Goal: Information Seeking & Learning: Understand process/instructions

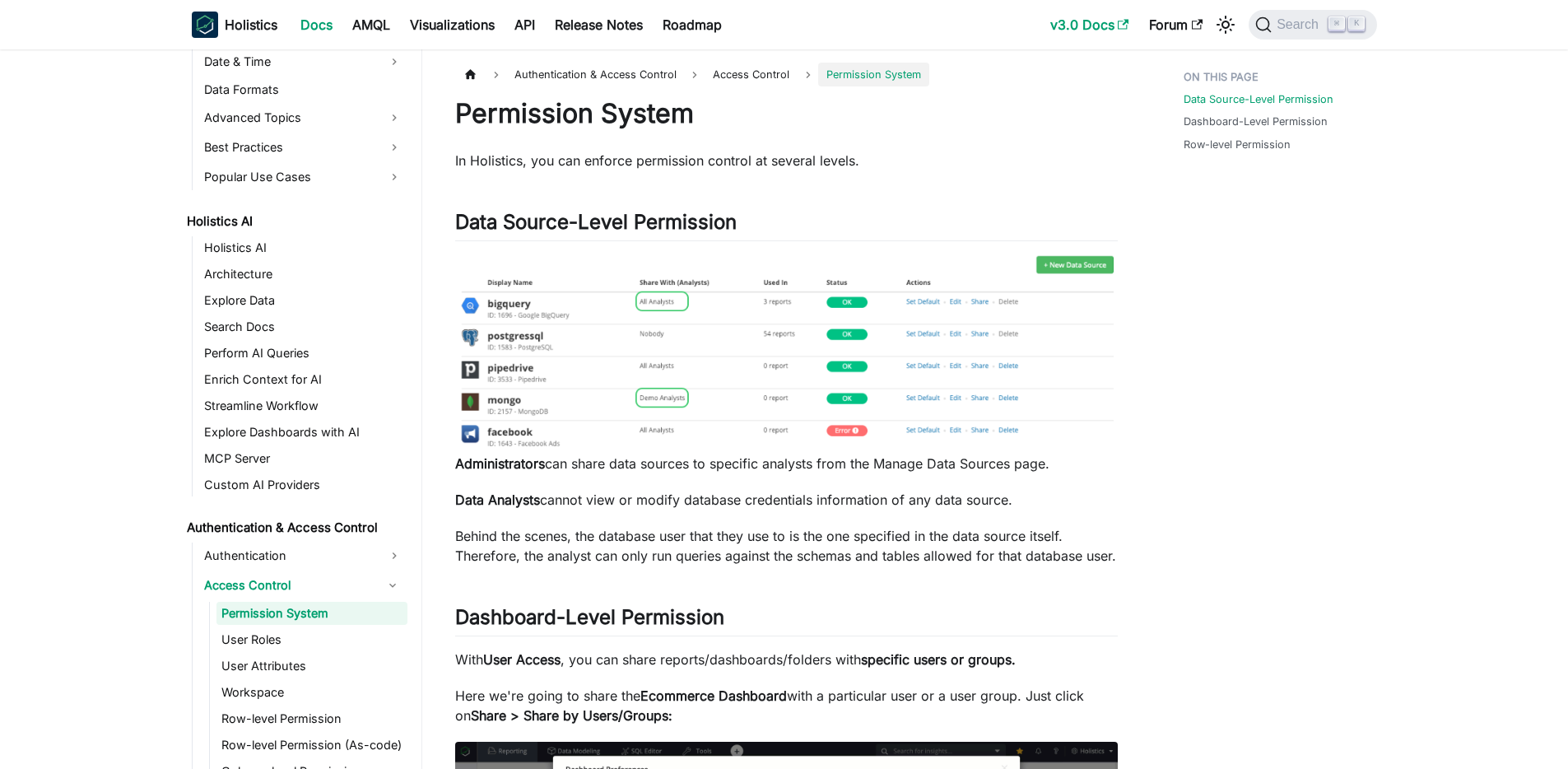
click at [1104, 20] on link "v3.0 Docs" at bounding box center [1089, 25] width 98 height 26
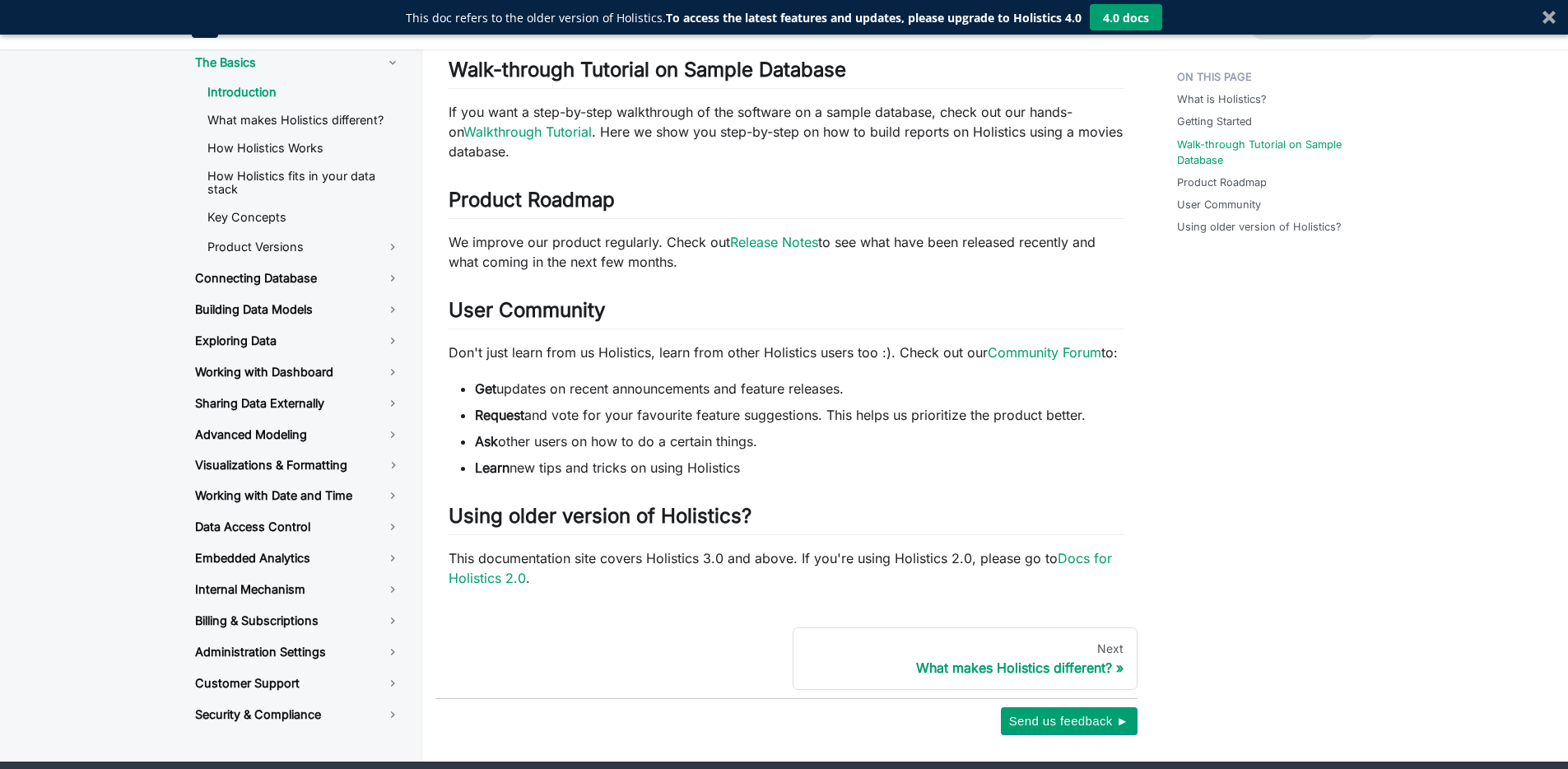
scroll to position [725, 0]
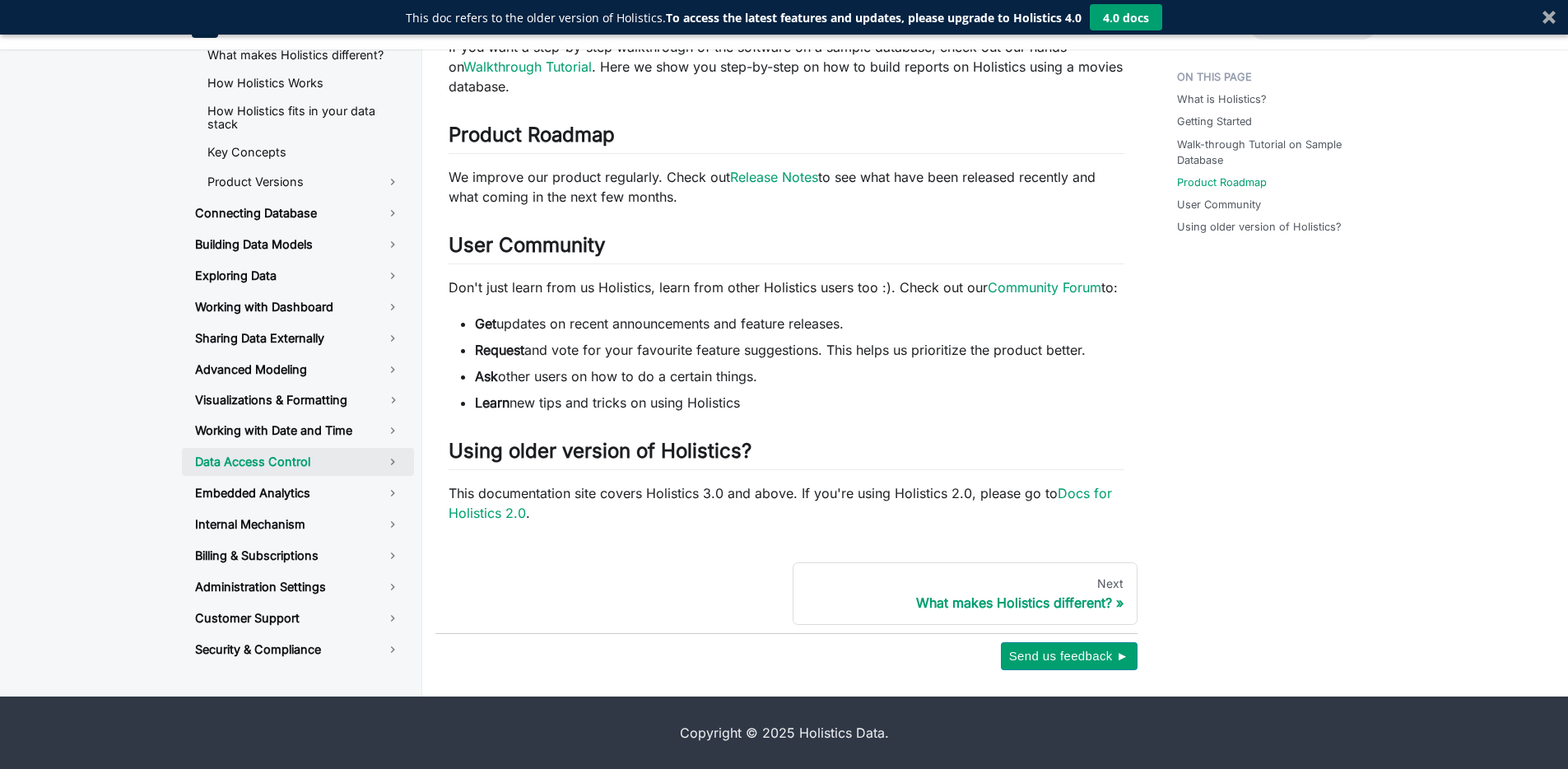
click at [307, 463] on link "Data Access Control" at bounding box center [297, 462] width 232 height 28
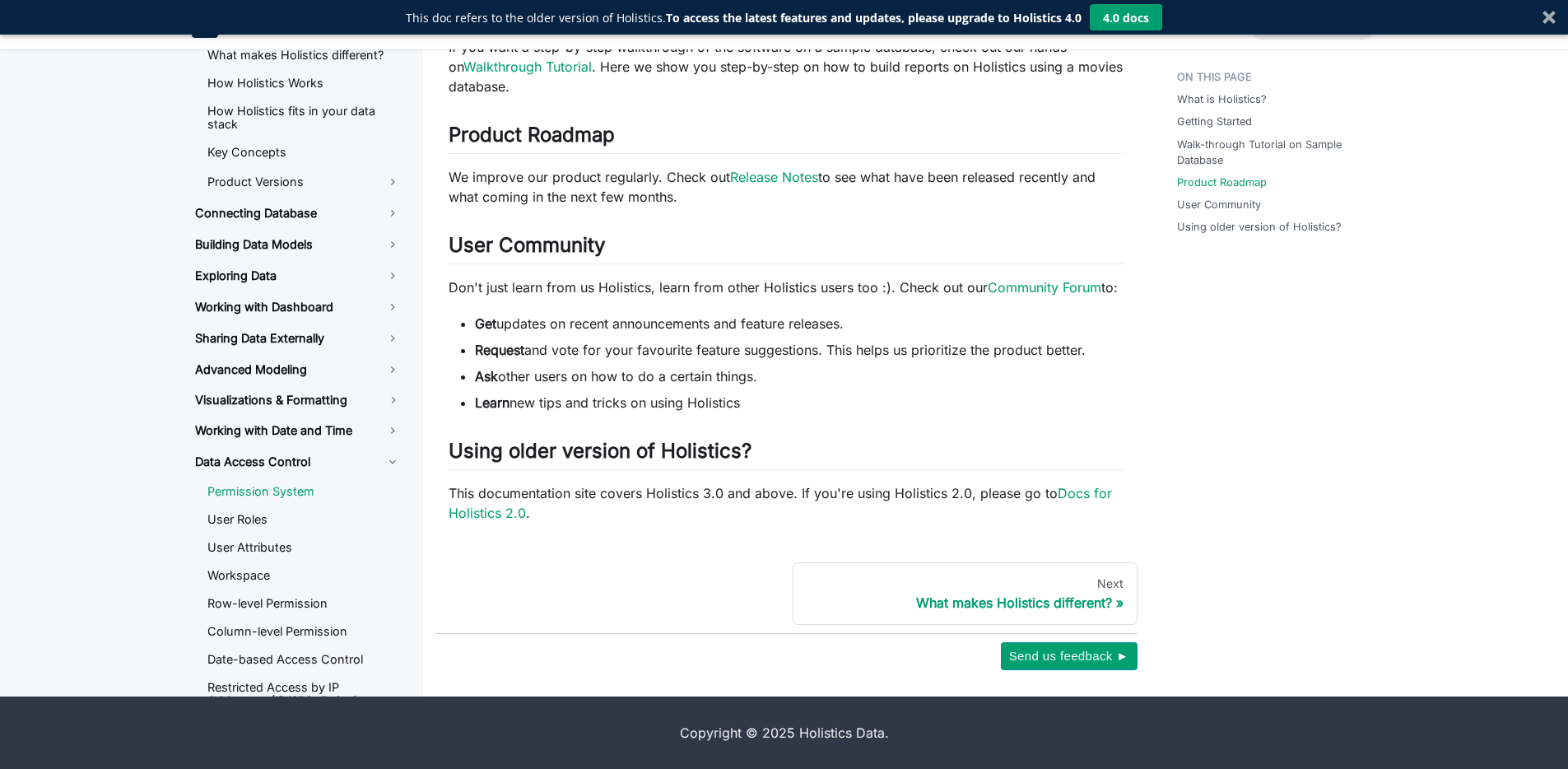
click at [302, 495] on link "Permission System" at bounding box center [304, 491] width 219 height 25
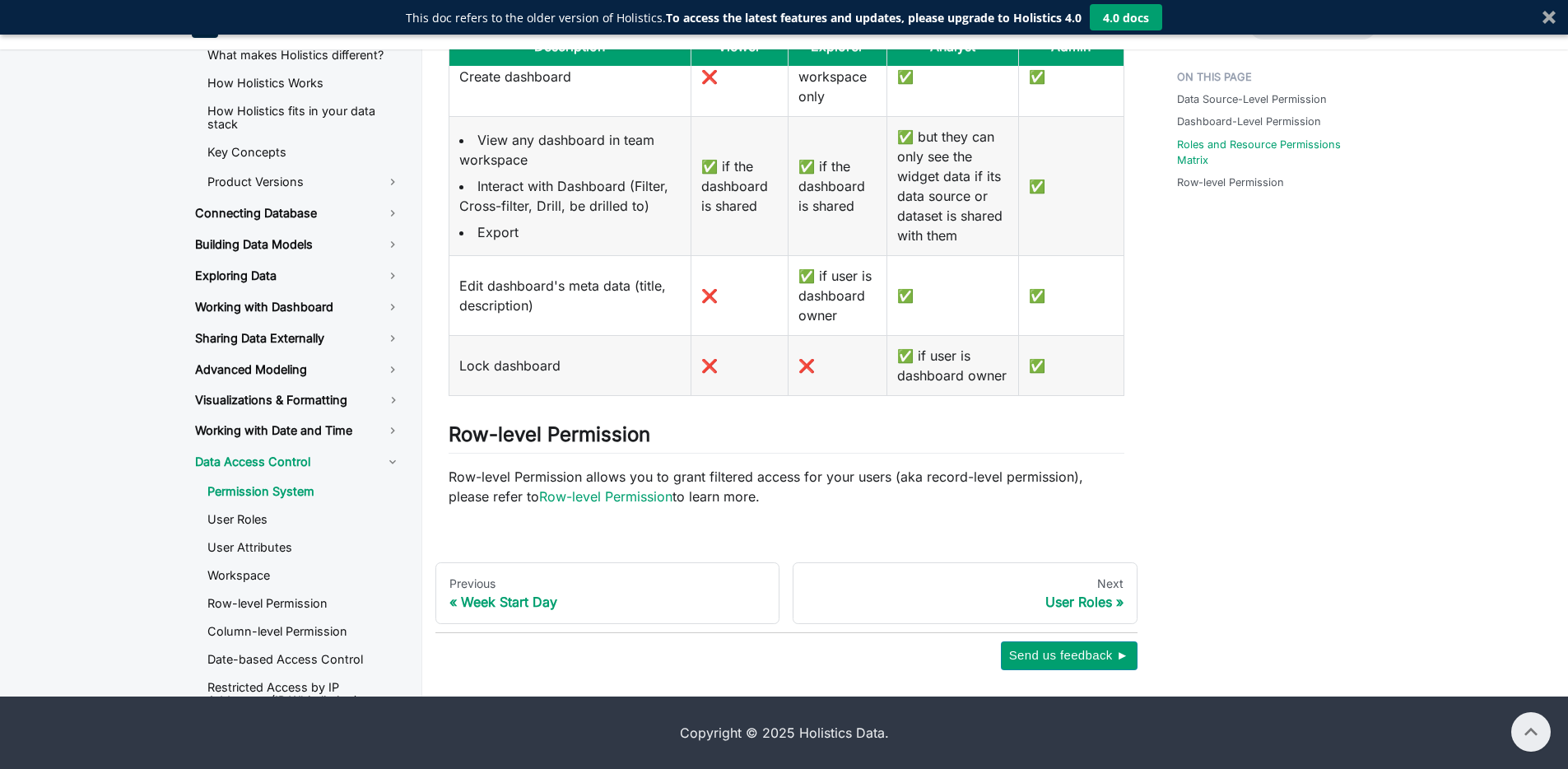
scroll to position [1096, 0]
